Goal: Information Seeking & Learning: Check status

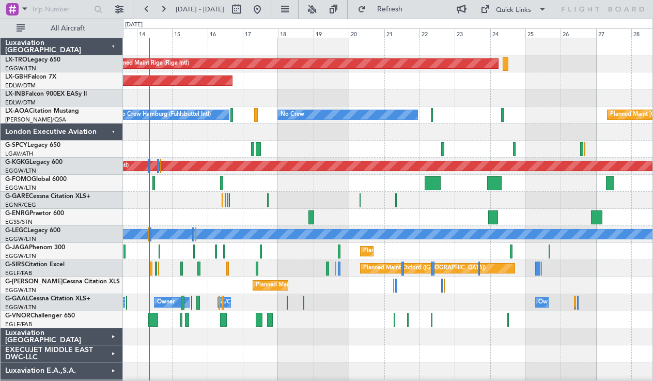
click at [346, 85] on div "Planned Maint Nurnberg" at bounding box center [387, 80] width 529 height 17
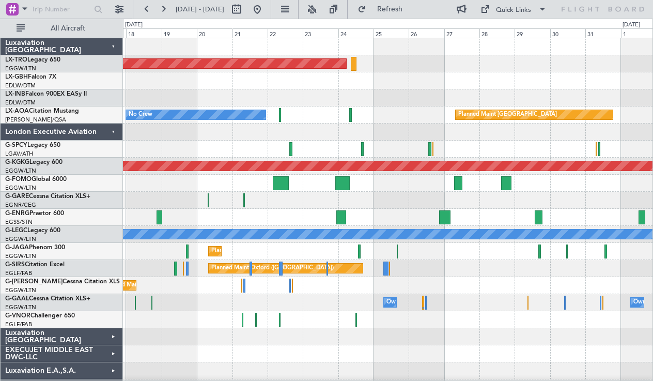
click at [442, 72] on div "Planned Maint Nurnberg" at bounding box center [387, 80] width 529 height 17
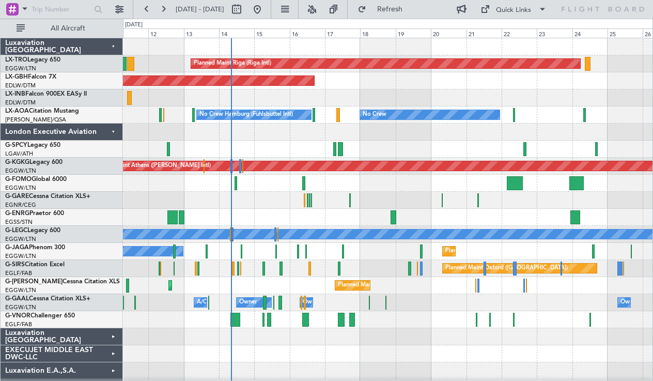
click at [400, 305] on div "Owner A/C Unavailable Owner Owner A/C Unavailable" at bounding box center [387, 302] width 529 height 17
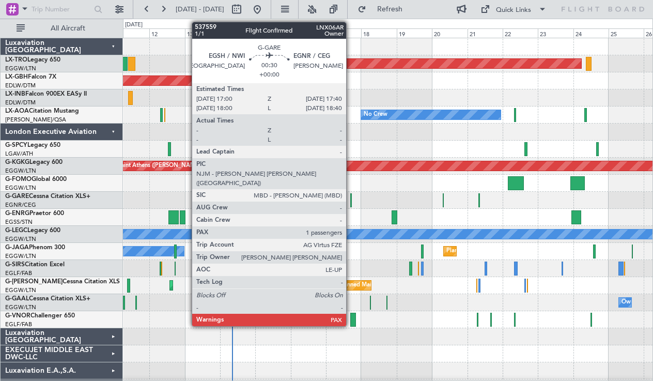
click at [351, 200] on div at bounding box center [350, 200] width 1 height 14
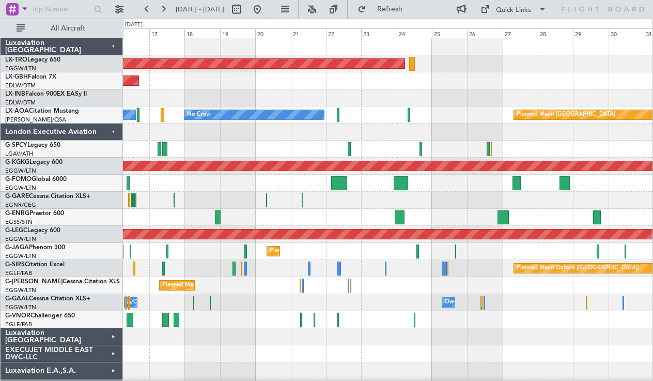
click at [233, 207] on div at bounding box center [387, 200] width 529 height 17
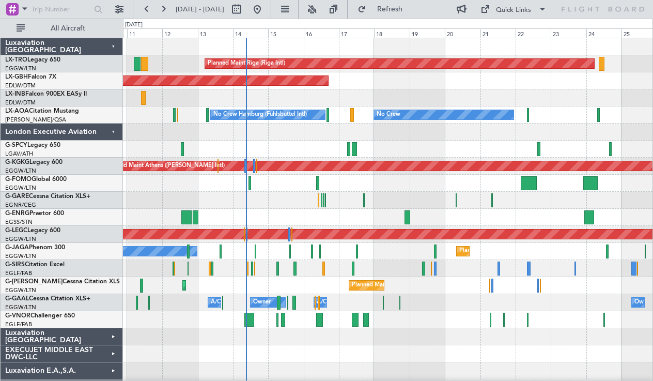
click at [411, 150] on div at bounding box center [387, 148] width 529 height 17
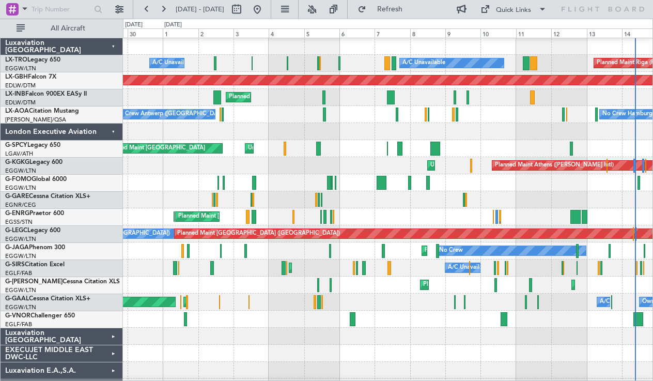
click at [563, 135] on div at bounding box center [387, 131] width 529 height 17
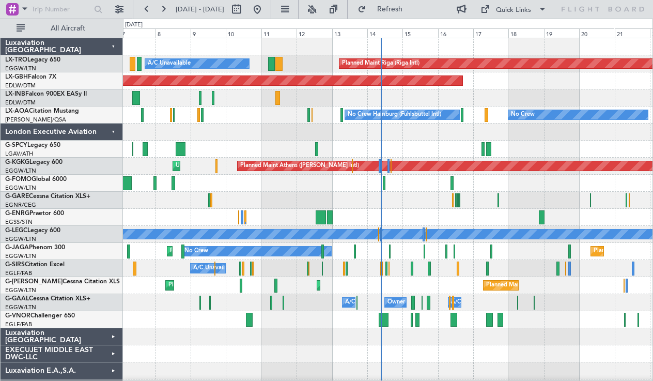
click at [258, 124] on div "Planned Maint Riga (Riga Intl) A/C Unavailable Planned Maint Nurnberg Planned M…" at bounding box center [387, 234] width 529 height 392
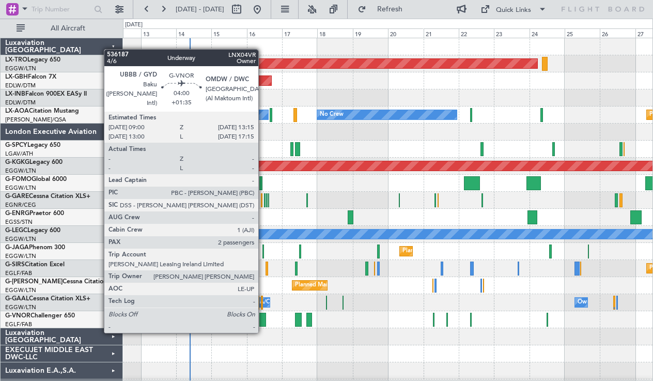
click at [263, 322] on div at bounding box center [262, 319] width 7 height 14
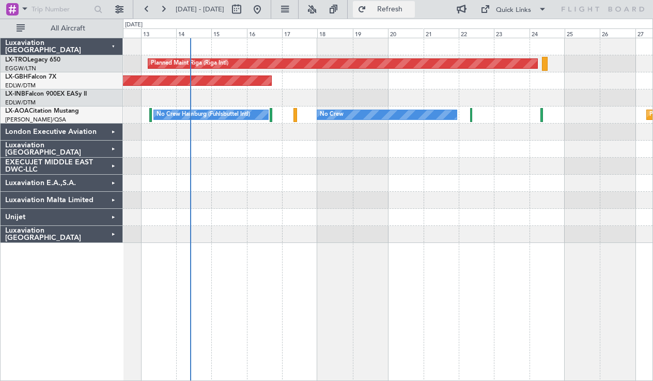
click at [406, 15] on button "Refresh" at bounding box center [384, 9] width 62 height 17
